Goal: Check status: Check status

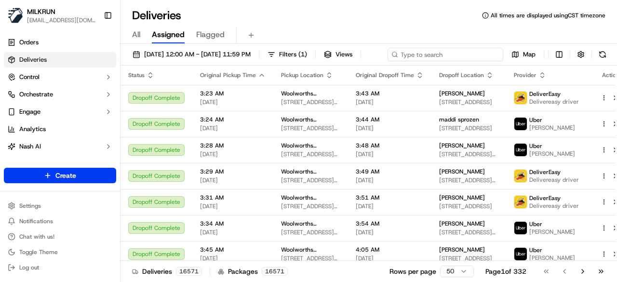
click at [458, 50] on input at bounding box center [445, 54] width 116 height 13
paste input "9cb430cf-5d49-494d-8d24-e722cd54327b"
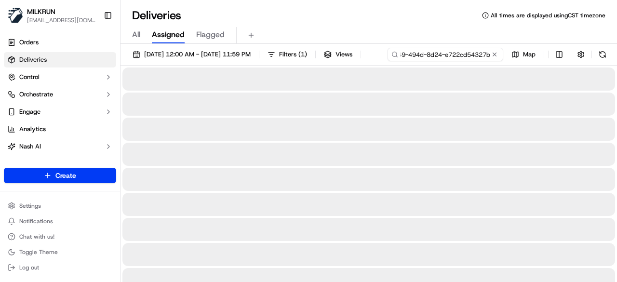
type input "9cb430cf-5d49-494d-8d24-e722cd54327b"
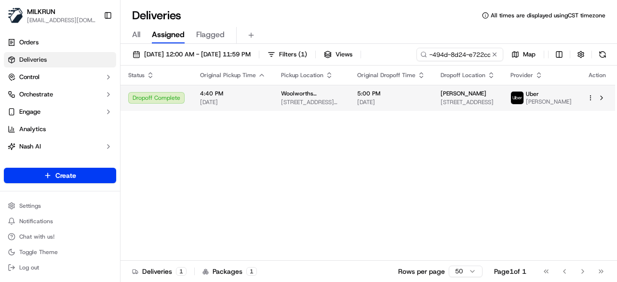
click at [423, 120] on div "Status Original Pickup Time Pickup Location Original Dropoff Time Dropoff Locat…" at bounding box center [367, 163] width 494 height 195
click at [431, 111] on td "5:00 PM 20/09/2025" at bounding box center [390, 98] width 83 height 26
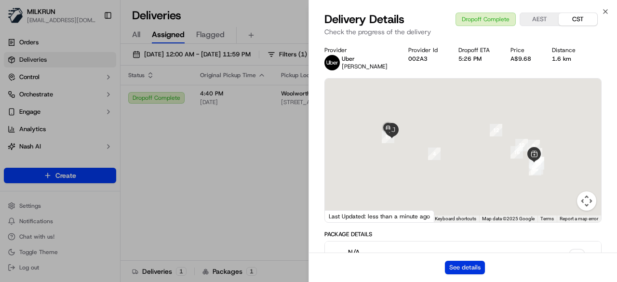
click at [466, 267] on button "See details" at bounding box center [465, 267] width 40 height 13
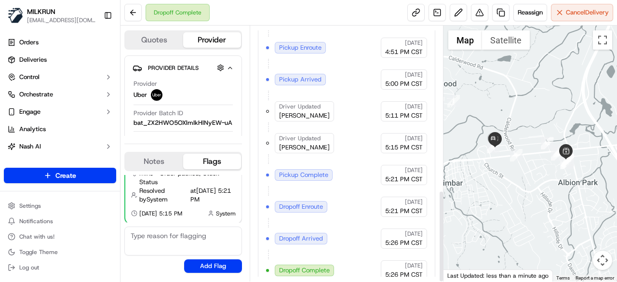
scroll to position [455, 0]
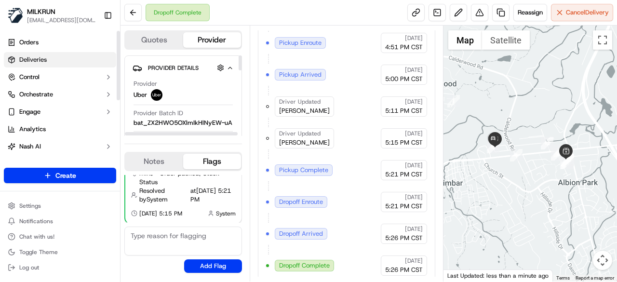
click at [54, 59] on link "Deliveries" at bounding box center [60, 59] width 112 height 15
